Goal: Task Accomplishment & Management: Use online tool/utility

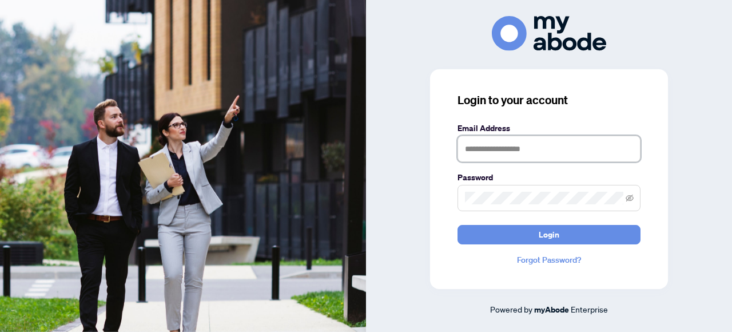
click at [495, 154] on input "text" at bounding box center [549, 149] width 183 height 26
type input "**********"
click at [458, 225] on button "Login" at bounding box center [549, 234] width 183 height 19
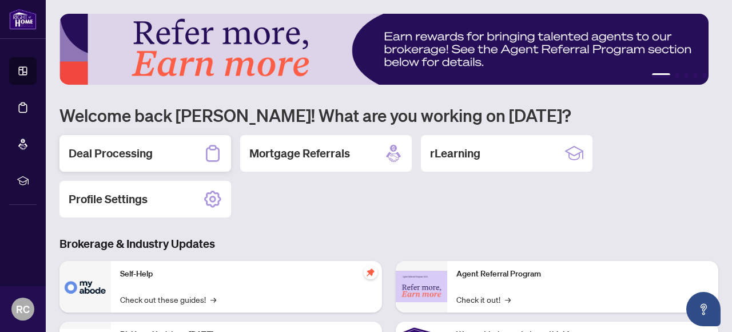
click at [115, 157] on h2 "Deal Processing" at bounding box center [111, 153] width 84 height 16
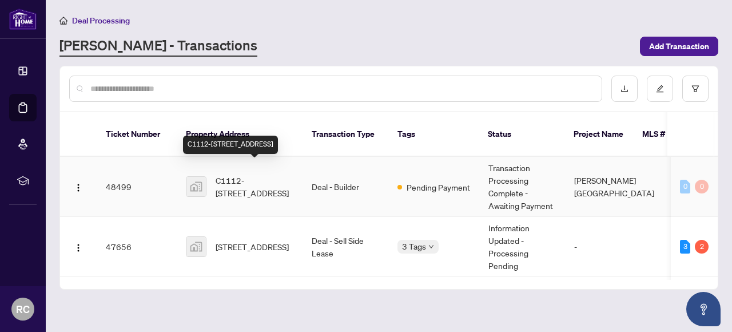
click at [250, 174] on span "C1112-3928 Highway 7, Markham, ON L3R 1L3, Canada" at bounding box center [255, 186] width 78 height 25
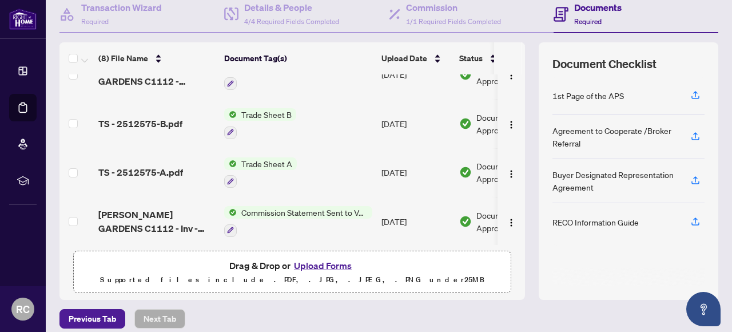
scroll to position [222, 0]
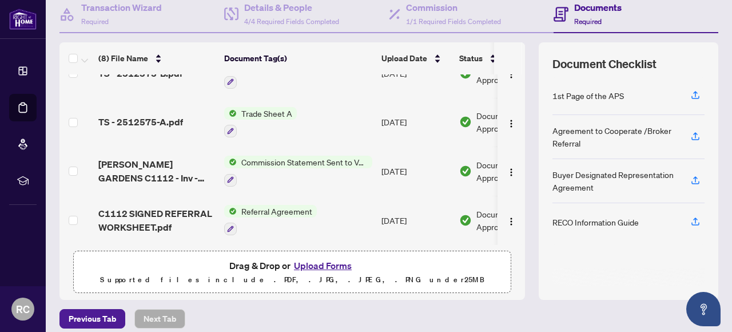
click at [149, 168] on span "HILDEBRAND GARDENS C1112 - Inv - 2512575.pdf" at bounding box center [156, 170] width 117 height 27
